Goal: Navigation & Orientation: Find specific page/section

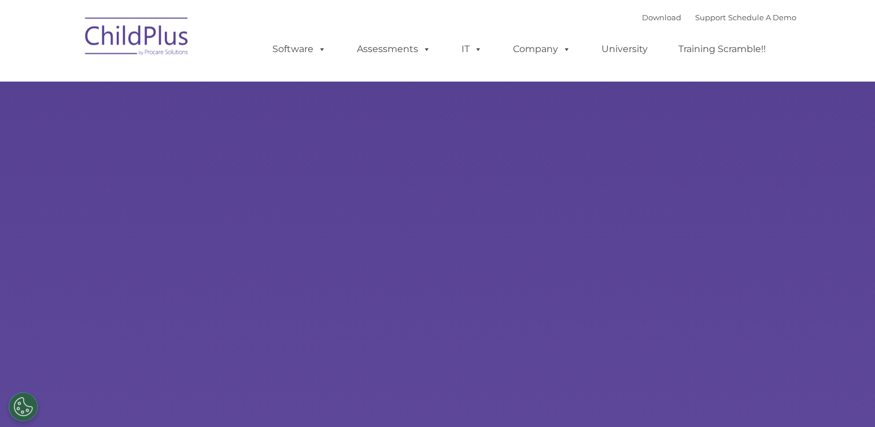
select select "MEDIUM"
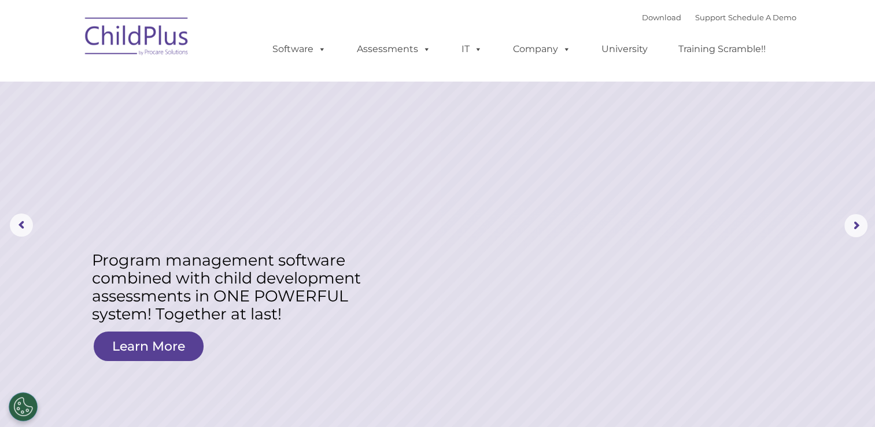
click at [171, 14] on img at bounding box center [137, 38] width 116 height 58
click at [645, 12] on div "Download Support | Schedule A Demo " at bounding box center [719, 17] width 154 height 17
click at [647, 17] on link "Download" at bounding box center [661, 17] width 39 height 9
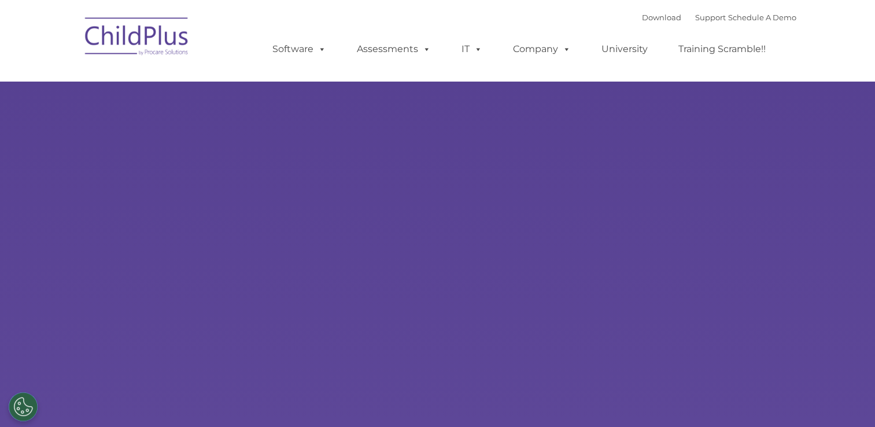
select select "MEDIUM"
type input ""
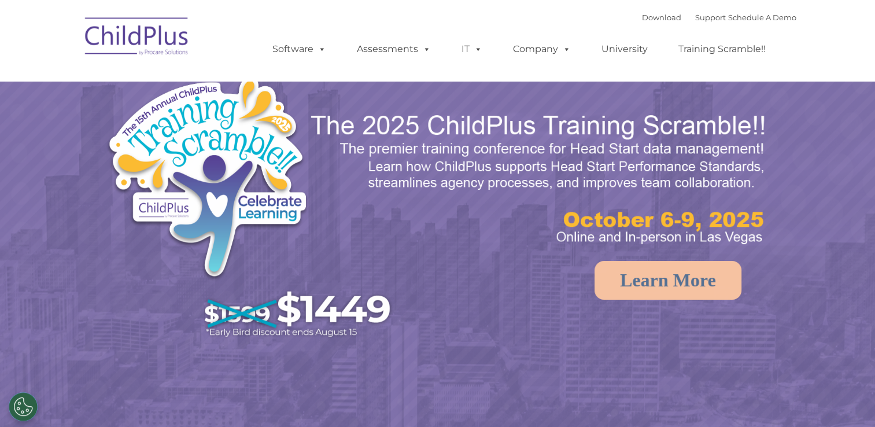
select select "MEDIUM"
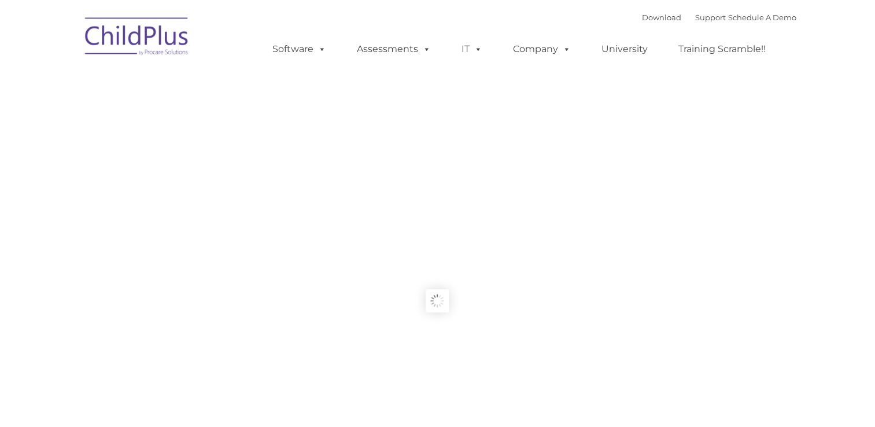
type input ""
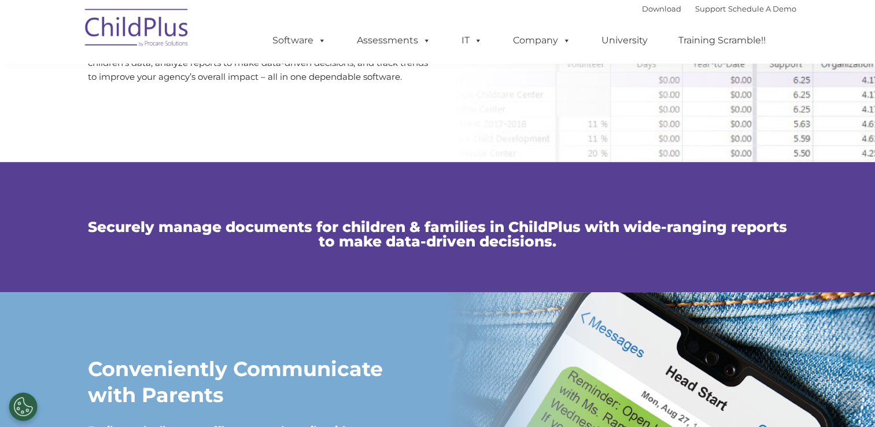
scroll to position [701, 0]
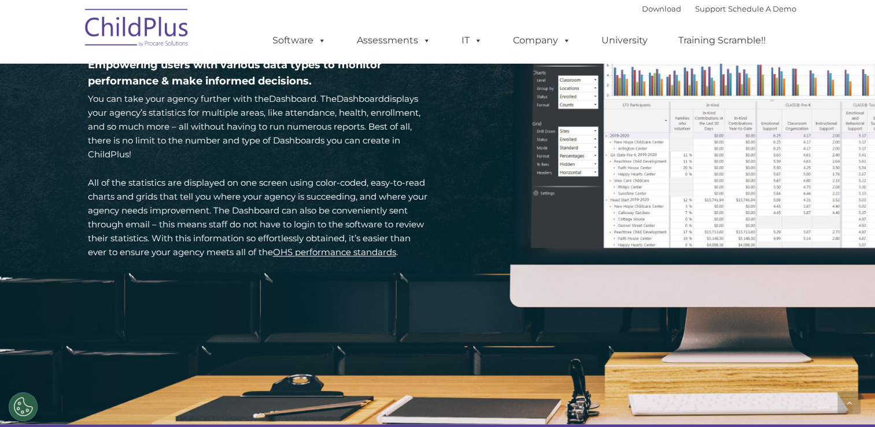
scroll to position [1705, 0]
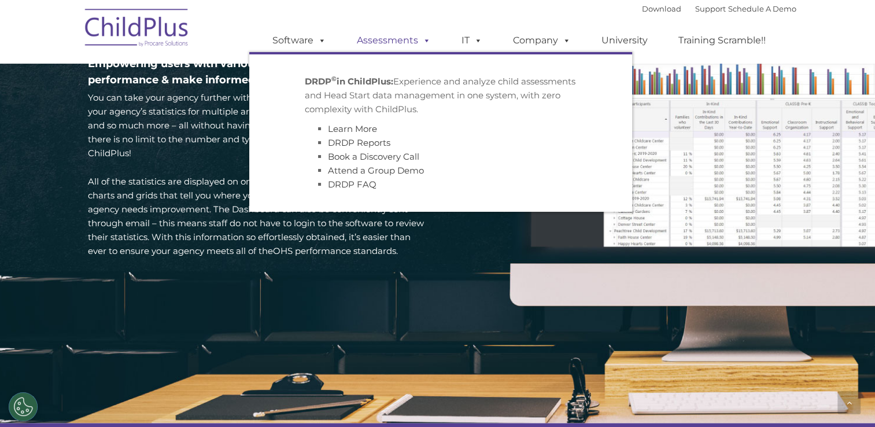
click at [421, 35] on span at bounding box center [424, 40] width 13 height 11
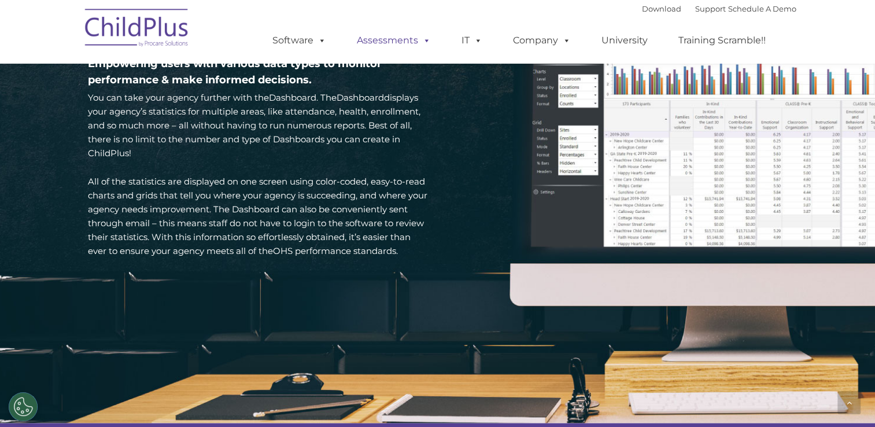
click at [423, 38] on span at bounding box center [424, 40] width 13 height 11
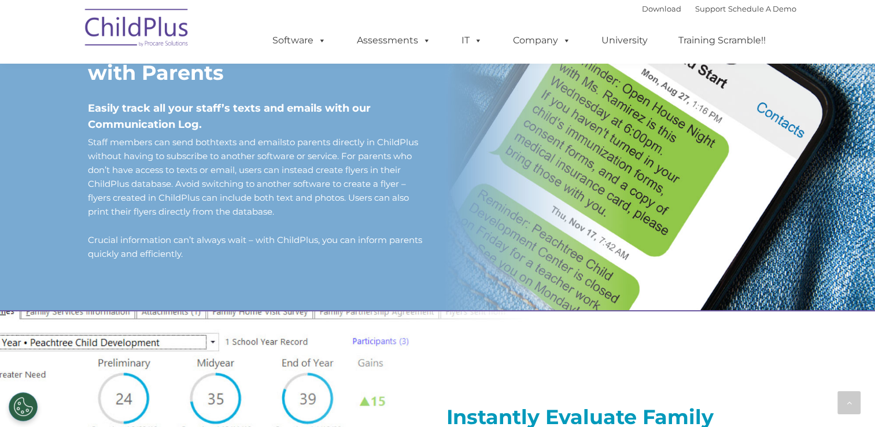
scroll to position [1016, 0]
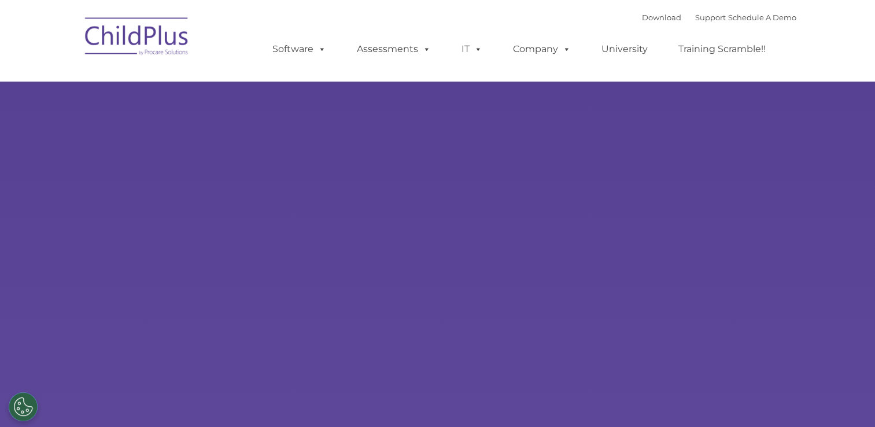
select select "MEDIUM"
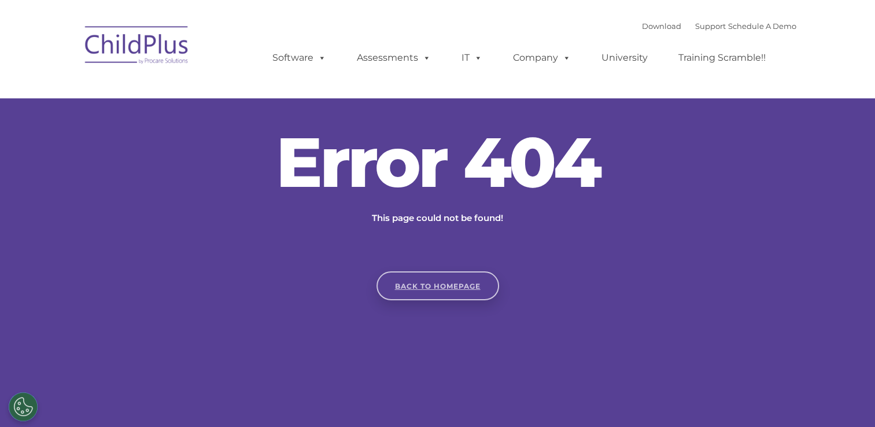
click at [445, 280] on link "Back to homepage" at bounding box center [438, 285] width 123 height 29
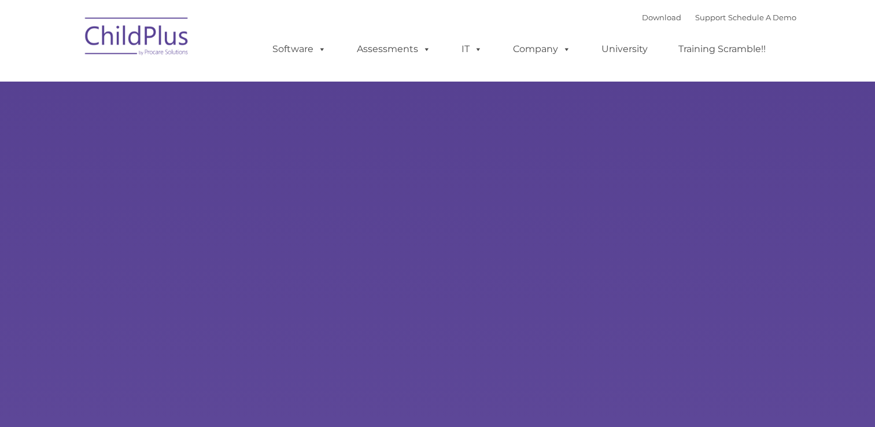
type input ""
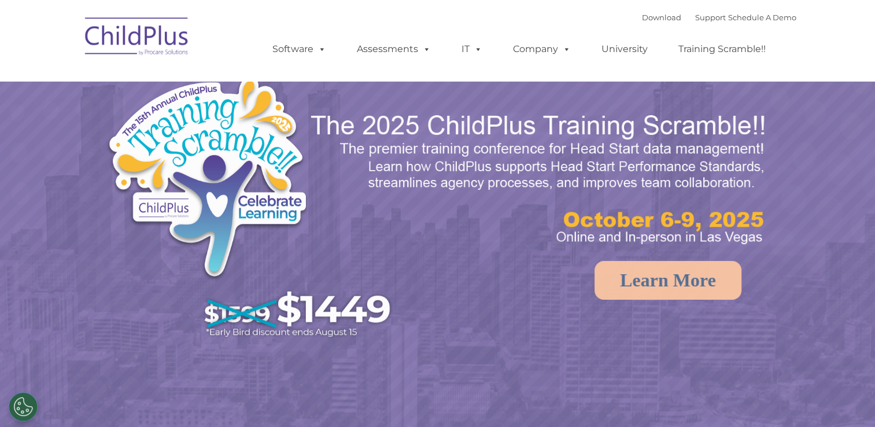
select select "MEDIUM"
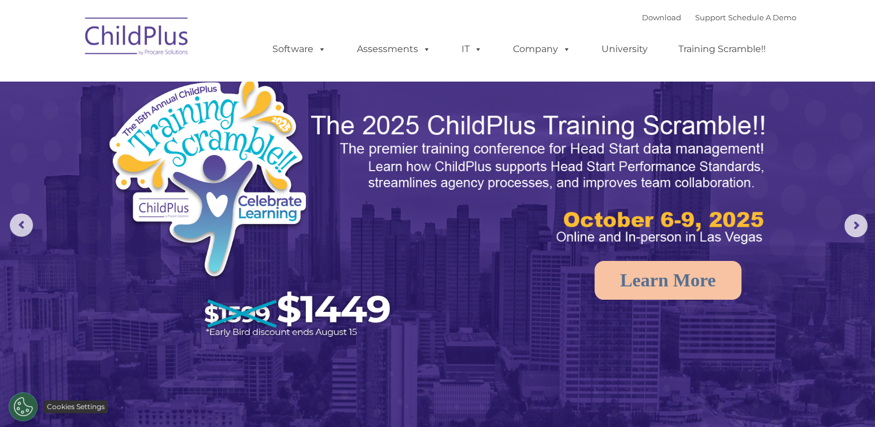
click at [19, 400] on button "Cookies Settings" at bounding box center [23, 406] width 29 height 29
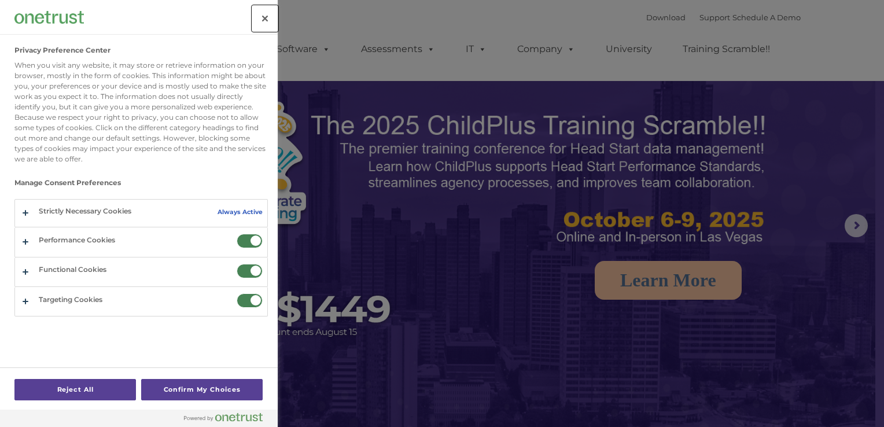
click at [261, 13] on button "Close" at bounding box center [264, 18] width 25 height 25
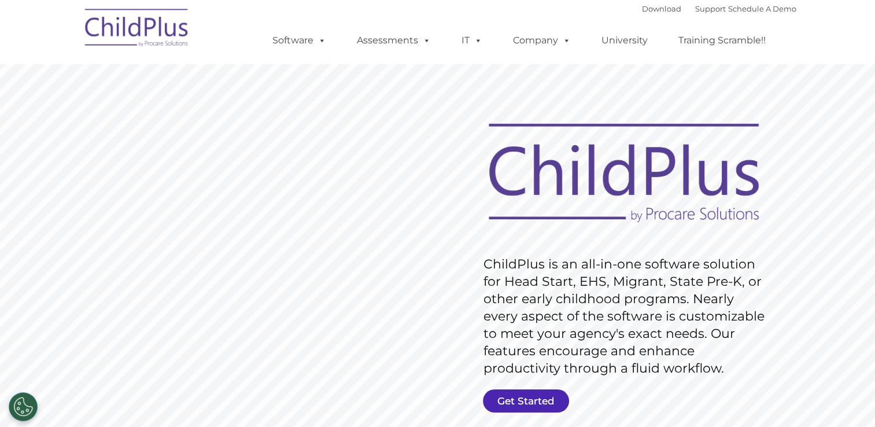
click at [542, 393] on link "Get Started" at bounding box center [526, 400] width 86 height 23
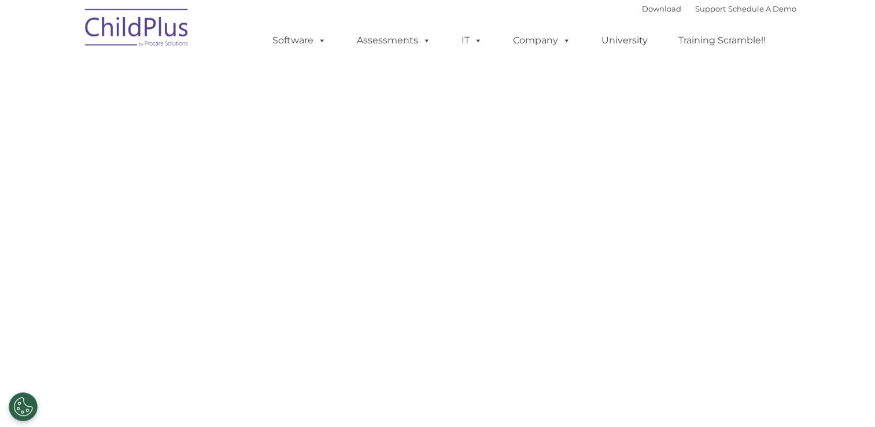
select select "MEDIUM"
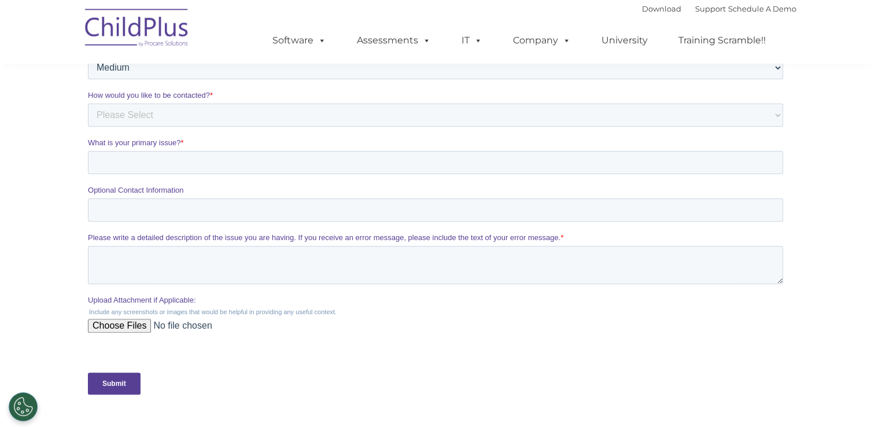
scroll to position [347, 0]
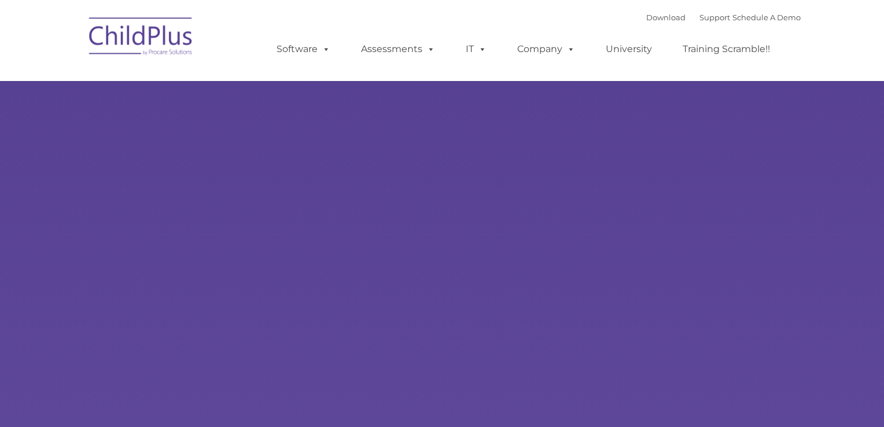
type input ""
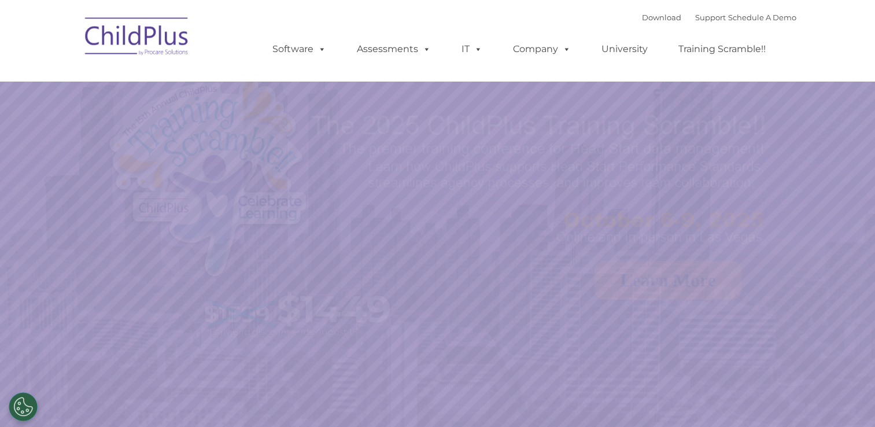
select select "MEDIUM"
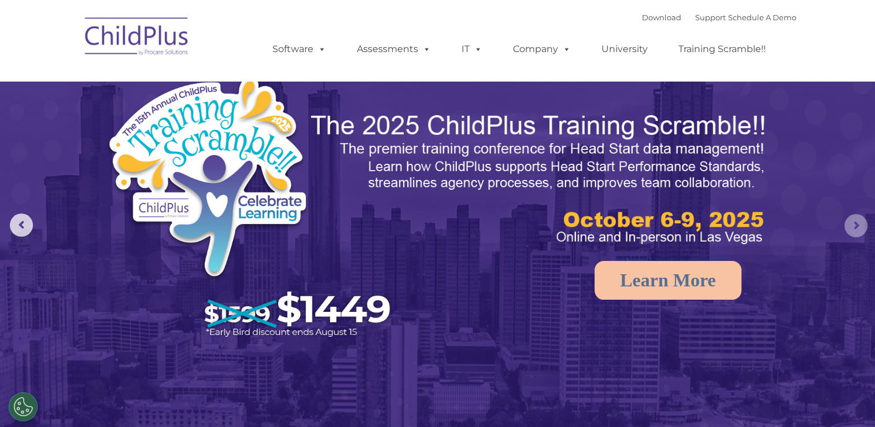
click at [846, 219] on rs-arrow at bounding box center [855, 225] width 23 height 23
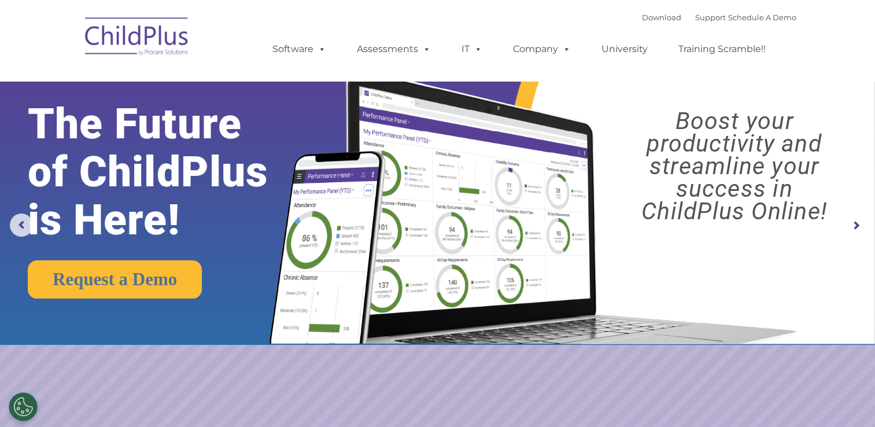
click at [846, 219] on rs-arrow at bounding box center [855, 225] width 23 height 23
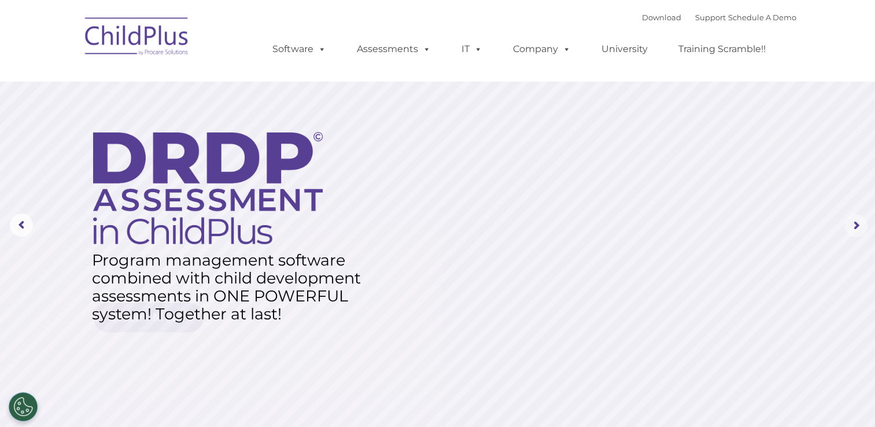
click at [848, 224] on rs-arrow at bounding box center [855, 225] width 23 height 23
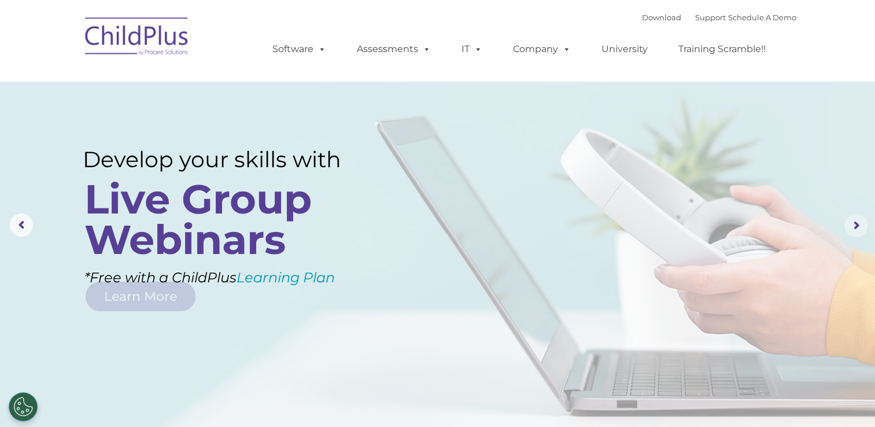
click at [848, 225] on rs-arrow at bounding box center [855, 225] width 23 height 23
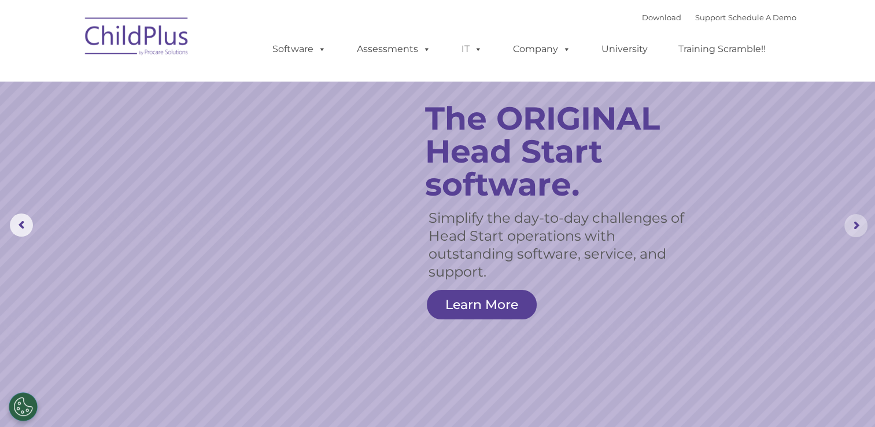
click at [851, 228] on rs-arrow at bounding box center [855, 225] width 23 height 23
